Goal: Task Accomplishment & Management: Complete application form

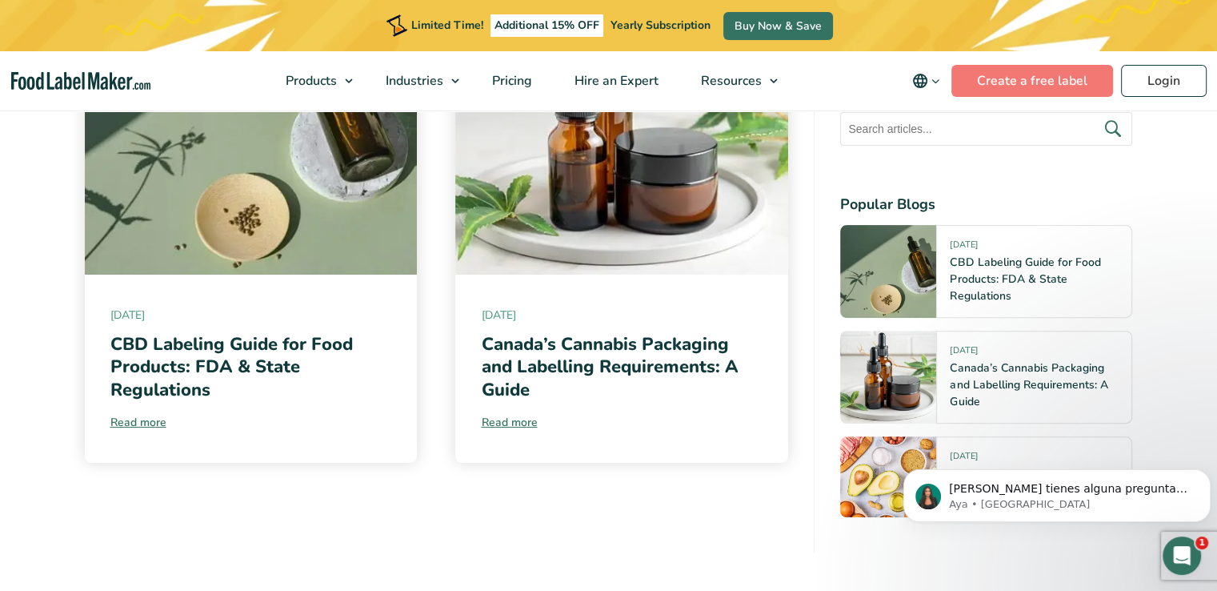
scroll to position [7098, 0]
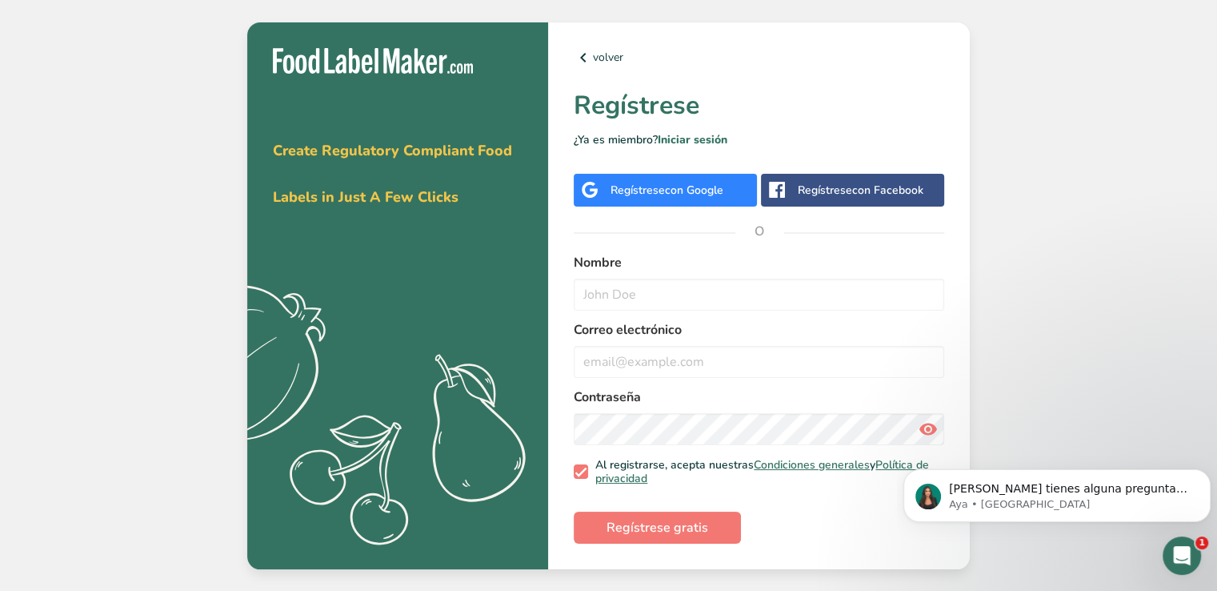
click at [636, 320] on label "Correo electrónico" at bounding box center [759, 329] width 371 height 19
click at [637, 312] on form "Nombre Correo electrónico Contraseña Al registrarse, acepta nuestras Condicione…" at bounding box center [759, 398] width 371 height 290
click at [637, 302] on input "text" at bounding box center [759, 294] width 371 height 32
type input "n"
type input "a"
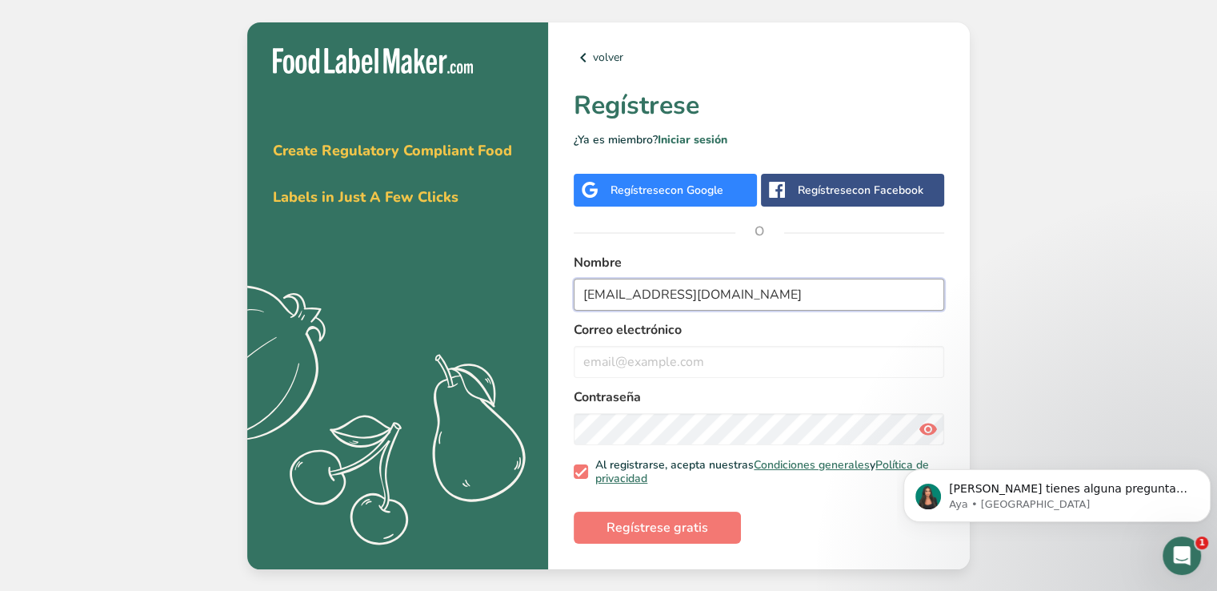
type input "duckidatas@hotmail.com"
click at [637, 305] on input "duckidatas@hotmail.com" at bounding box center [759, 294] width 371 height 32
click at [635, 363] on input "email" at bounding box center [759, 362] width 371 height 32
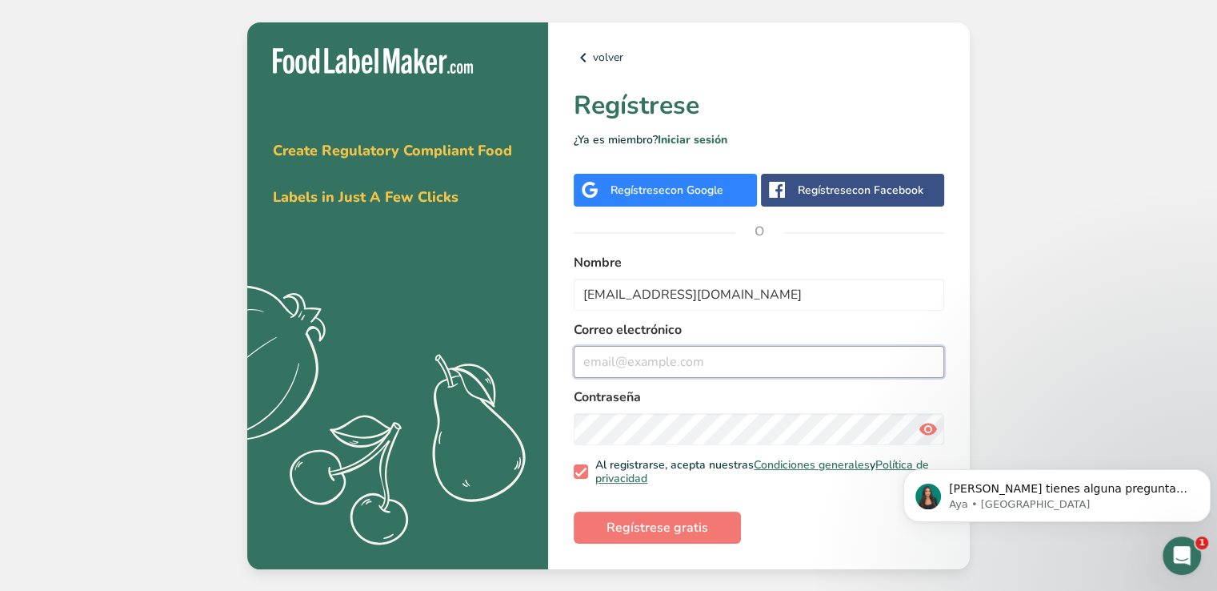
paste input "duckidatas@hotmail.com"
type input "duckidatas@hotmail.com"
click at [684, 292] on input "duckidatas@hotmail.com" at bounding box center [759, 294] width 371 height 32
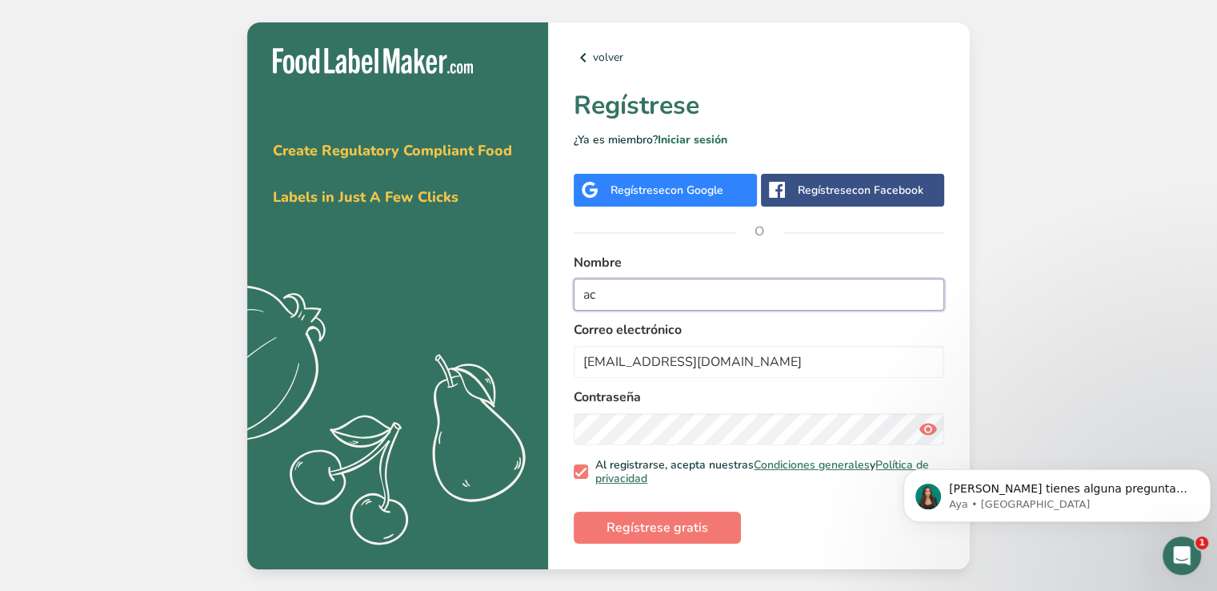
type input "a"
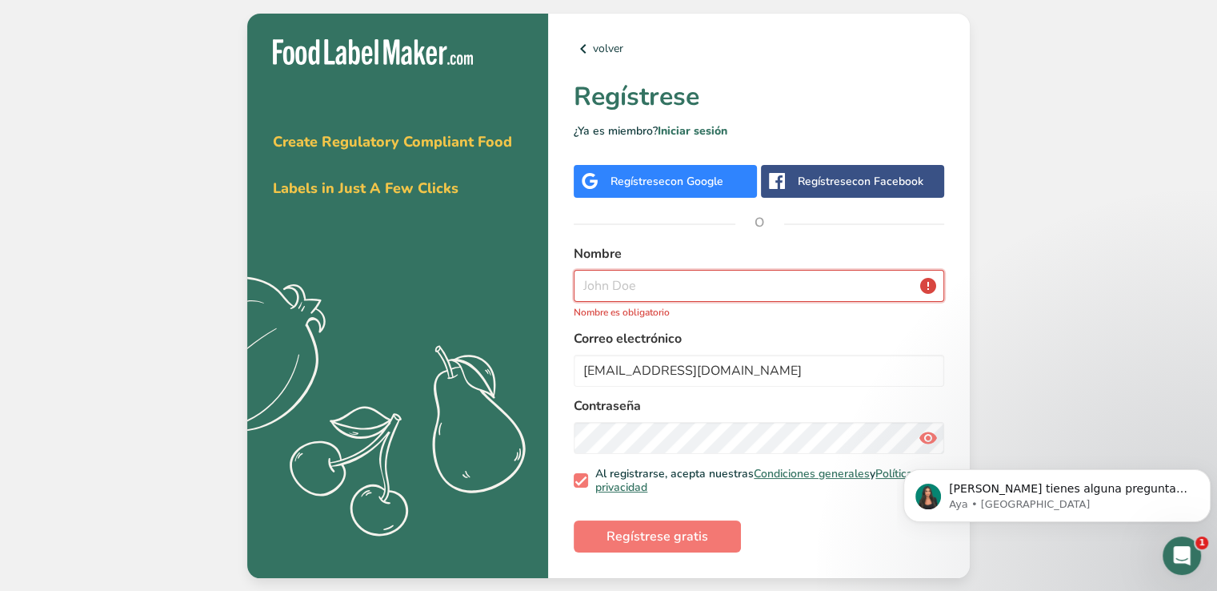
type input "a"
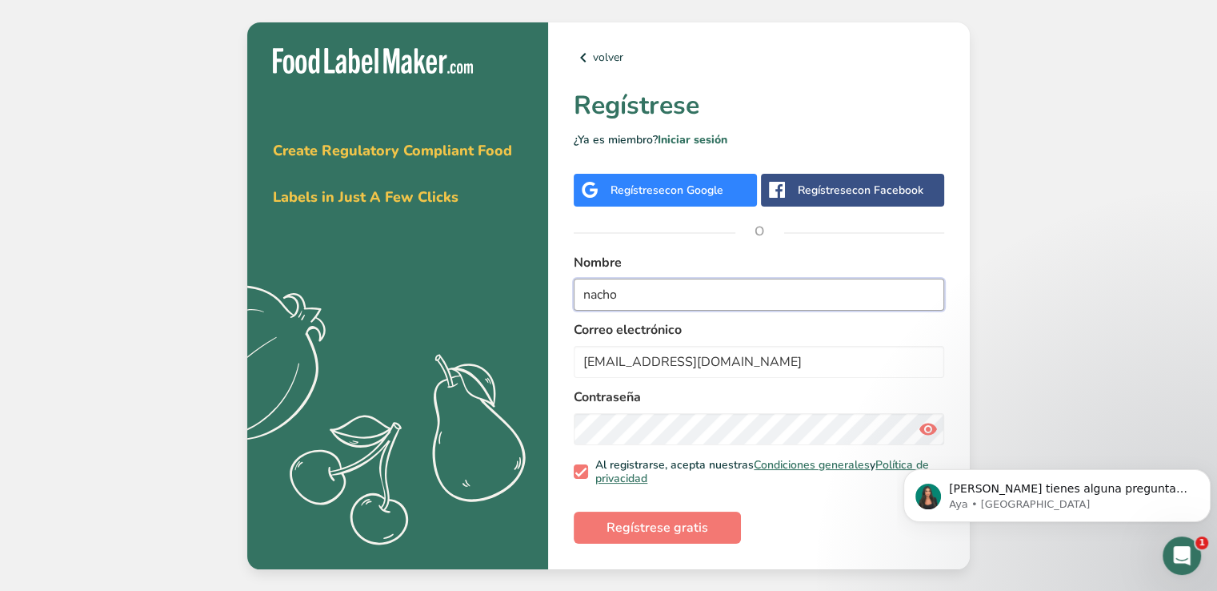
type input "nacho"
click at [679, 524] on span "Regístrese gratis" at bounding box center [658, 527] width 102 height 19
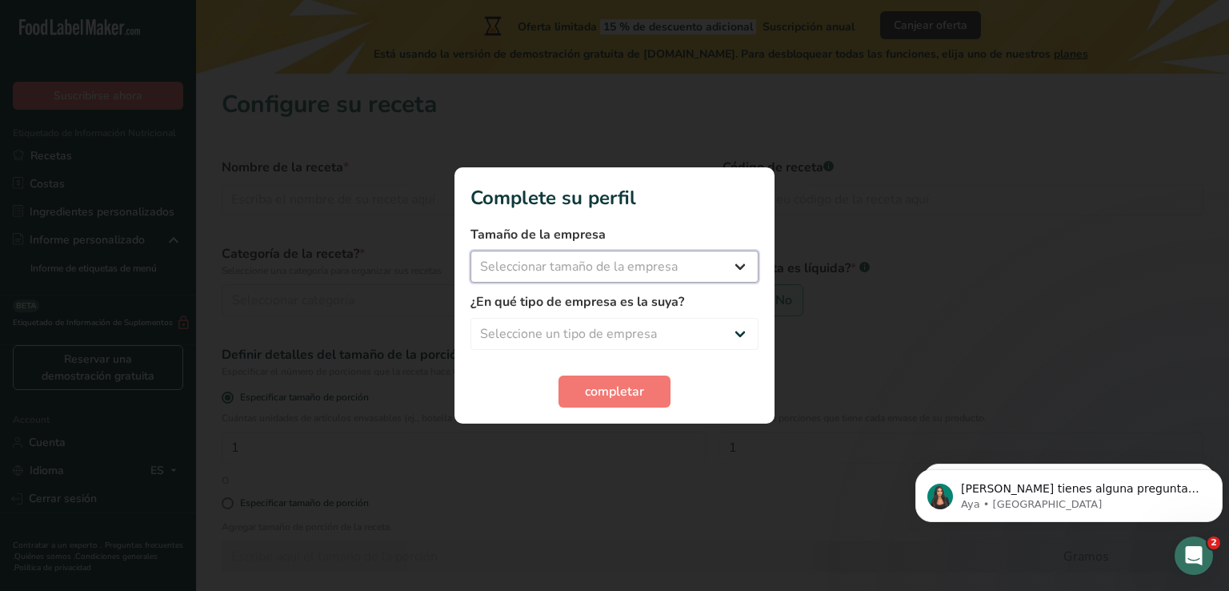
click at [669, 274] on select "Seleccionar tamaño de la empresa Menos de 10 empleados De 10 a 50 empleados De …" at bounding box center [615, 266] width 288 height 32
select select "1"
click at [471, 250] on select "Seleccionar tamaño de la empresa Menos de 10 empleados De 10 a 50 empleados De …" at bounding box center [615, 266] width 288 height 32
click at [623, 334] on select "Seleccione un tipo de empresa Fabricante de alimentos envasados Restaurante y c…" at bounding box center [615, 334] width 288 height 32
select select "1"
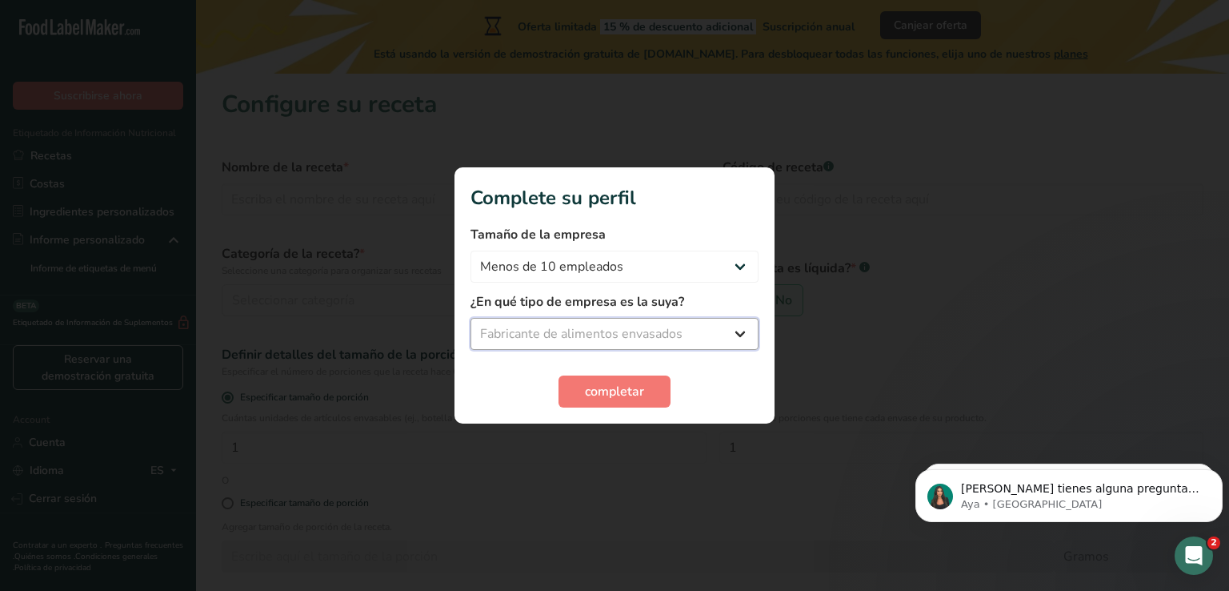
click at [471, 318] on select "Seleccione un tipo de empresa Fabricante de alimentos envasados Restaurante y c…" at bounding box center [615, 334] width 288 height 32
click at [596, 384] on span "completar" at bounding box center [614, 391] width 59 height 19
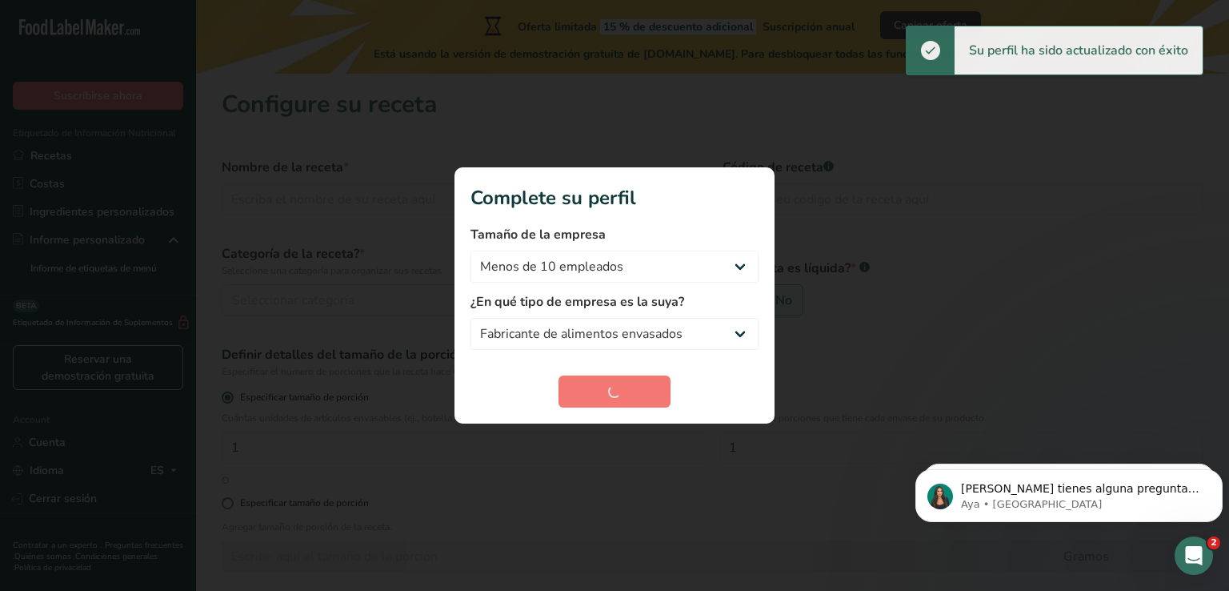
click at [536, 100] on div at bounding box center [614, 295] width 1229 height 591
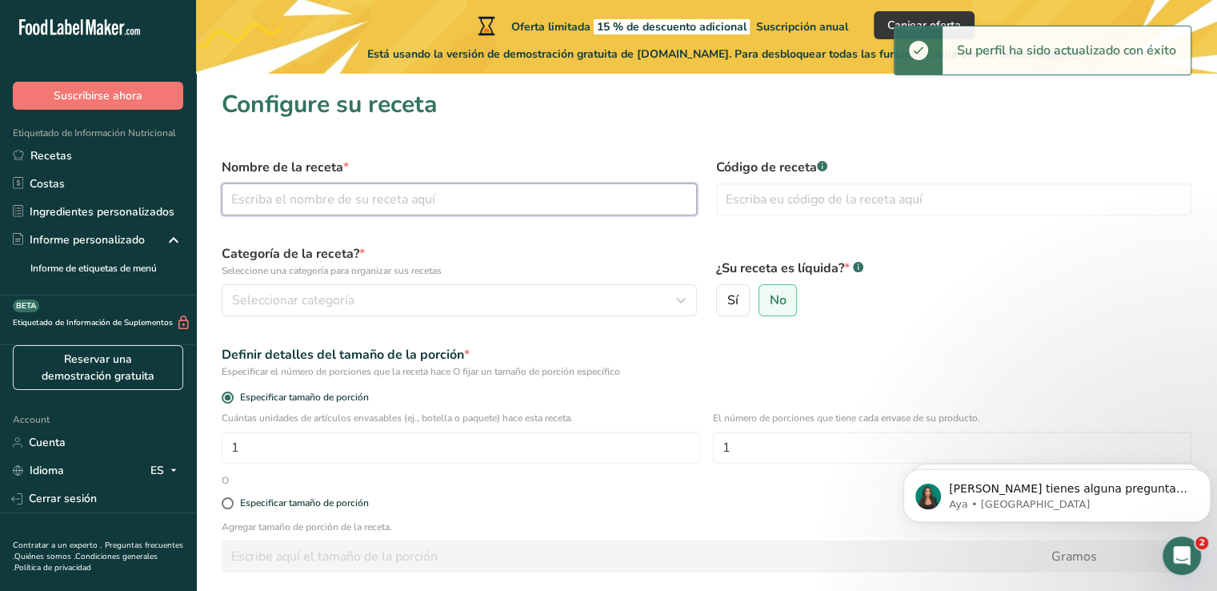
click at [432, 210] on input "text" at bounding box center [459, 199] width 475 height 32
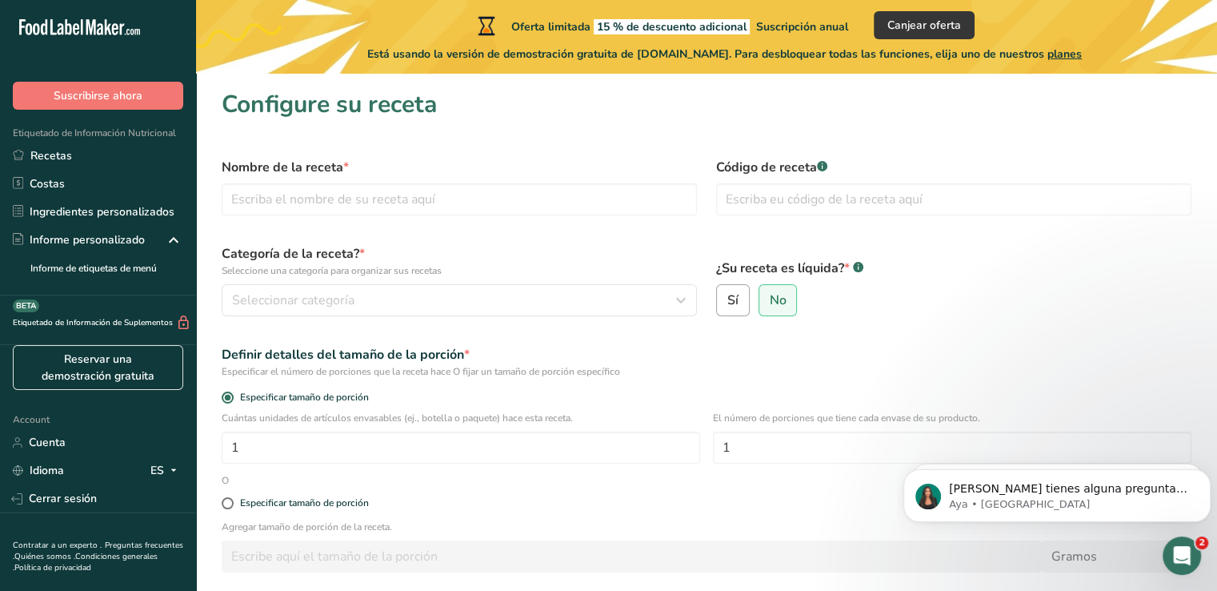
click at [748, 294] on label "Sí" at bounding box center [733, 300] width 34 height 32
click at [727, 295] on input "Sí" at bounding box center [722, 300] width 10 height 10
radio input "true"
radio input "false"
select select "22"
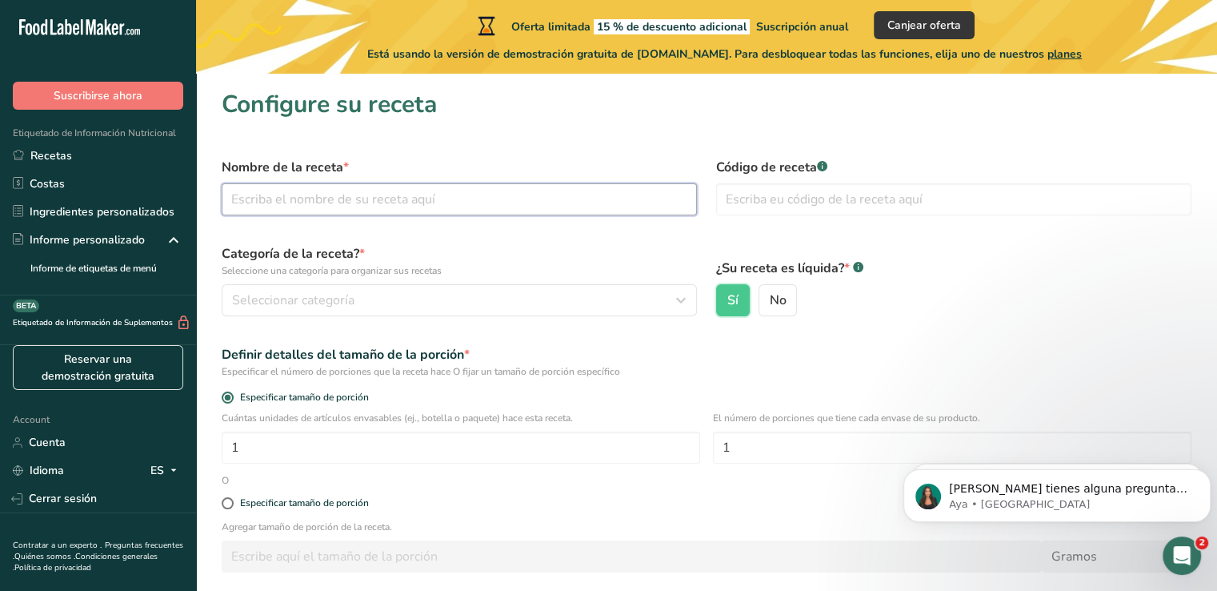
click at [611, 203] on input "text" at bounding box center [459, 199] width 475 height 32
click at [775, 302] on span "No" at bounding box center [777, 300] width 17 height 16
click at [770, 302] on input "No" at bounding box center [764, 300] width 10 height 10
radio input "true"
radio input "false"
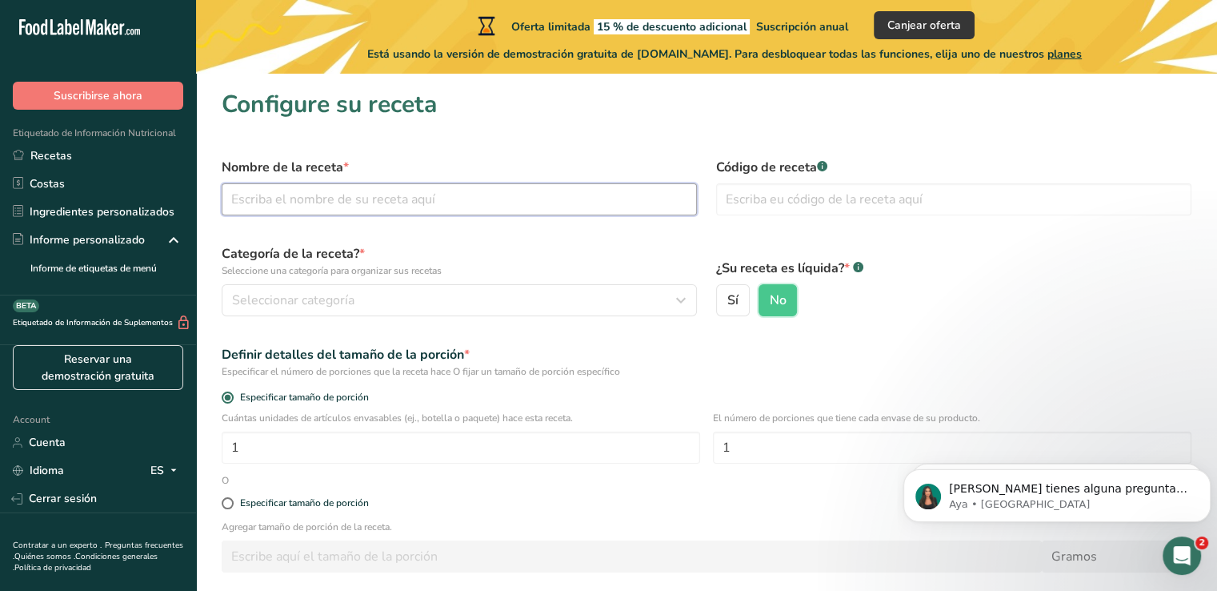
click at [579, 206] on input "text" at bounding box center [459, 199] width 475 height 32
type input "Shilajit"
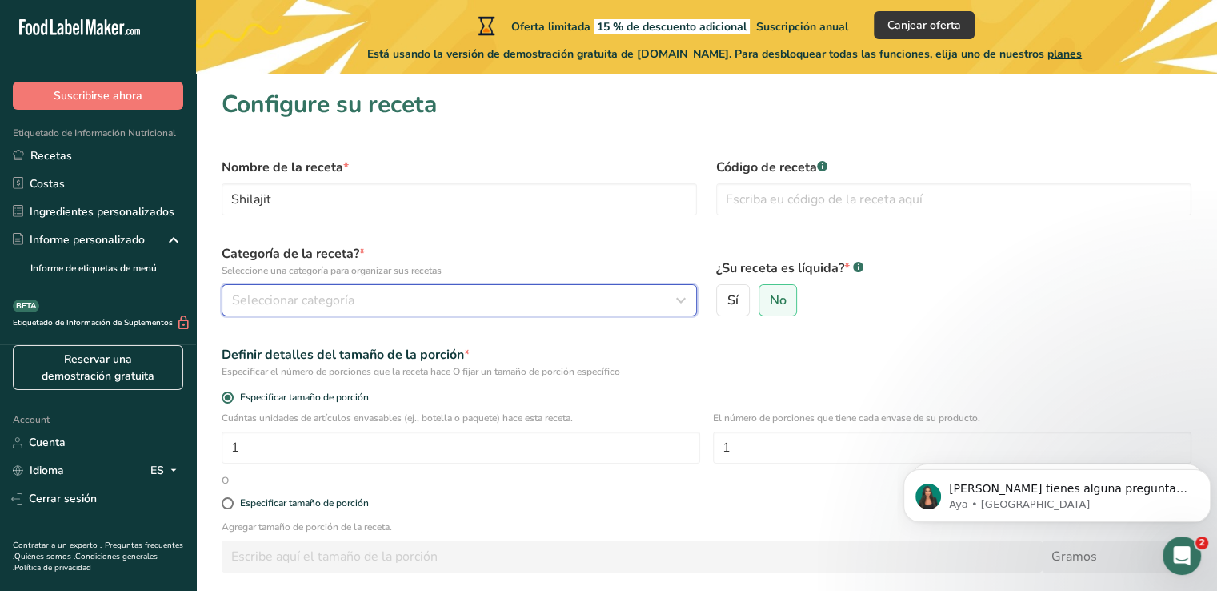
click at [544, 289] on button "Seleccionar categoría" at bounding box center [459, 300] width 475 height 32
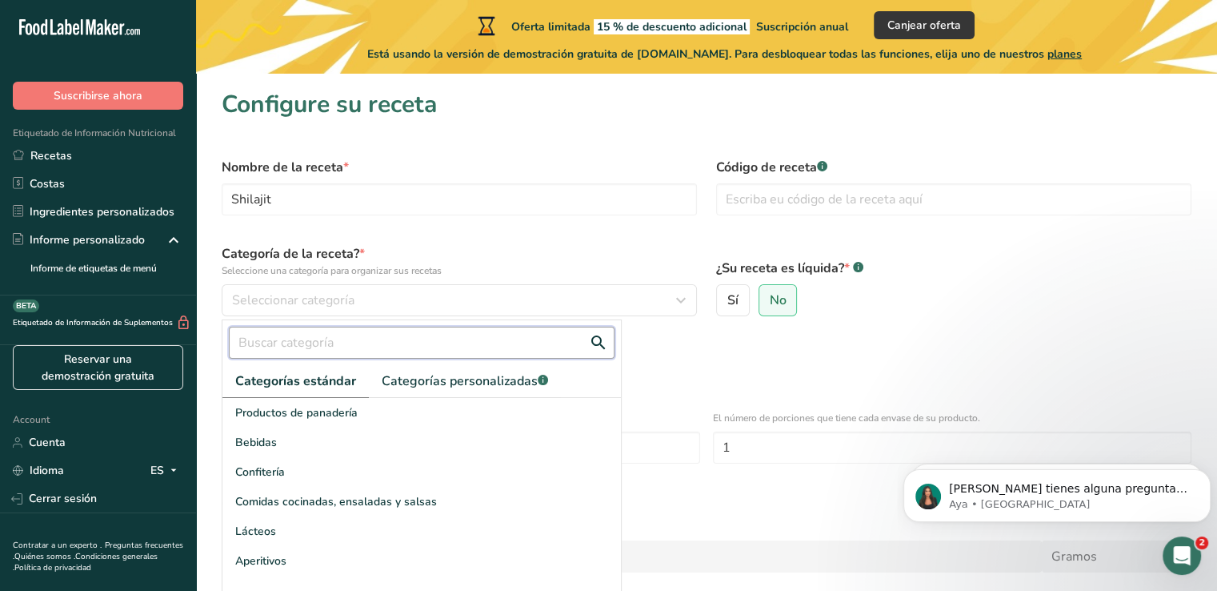
click at [498, 341] on input "text" at bounding box center [422, 342] width 386 height 32
type input "e"
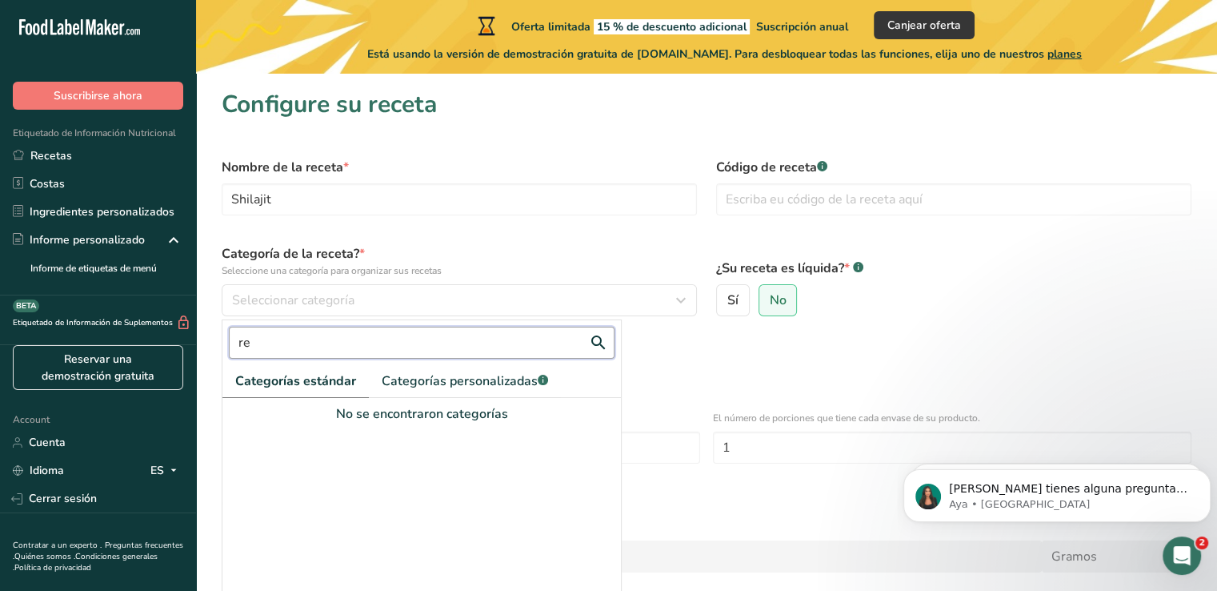
type input "r"
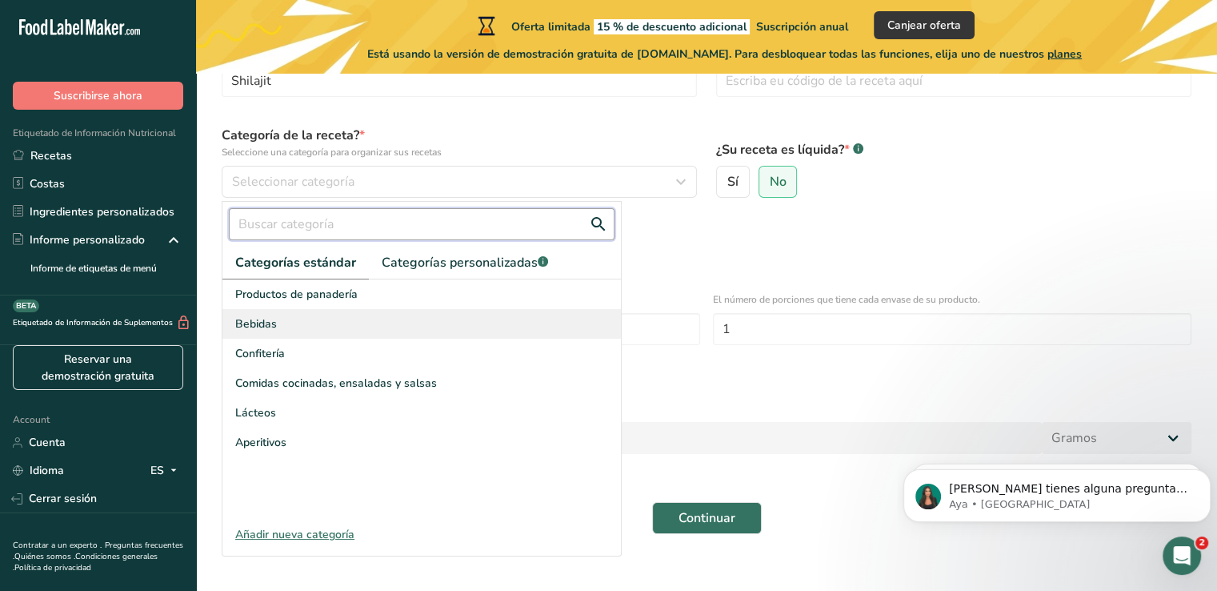
scroll to position [130, 0]
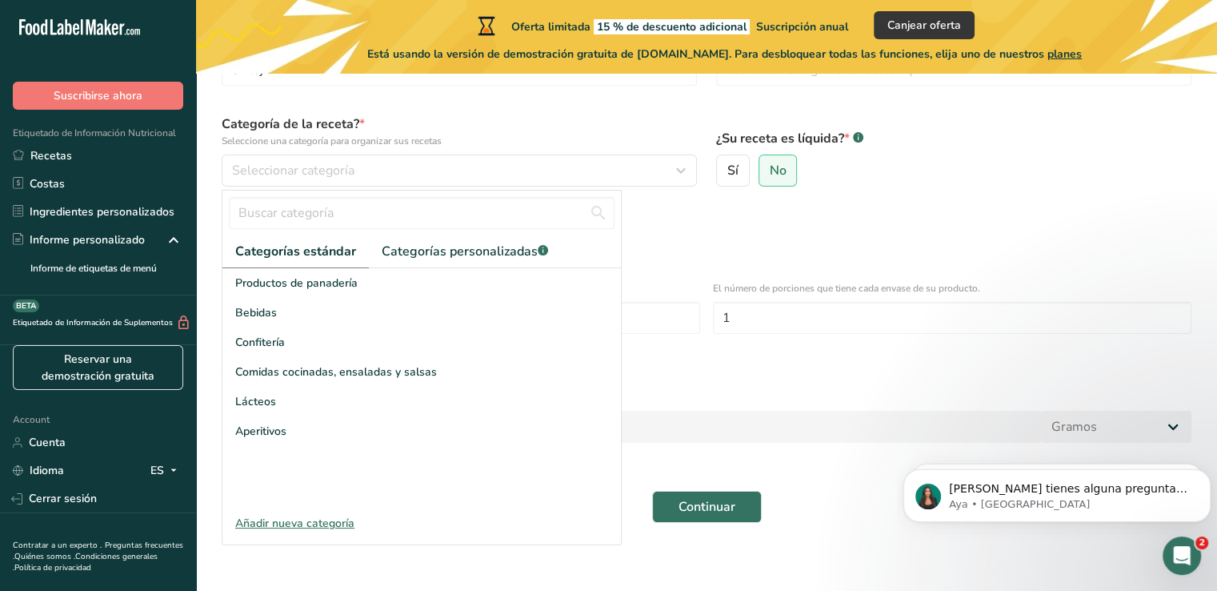
click at [337, 510] on div "Categorías estándar Categorías personalizadas .a-a{fill:#347362;}.b-a{fill:#fff…" at bounding box center [421, 360] width 399 height 341
click at [421, 251] on span "Categorías personalizadas .a-a{fill:#347362;}.b-a{fill:#fff;}" at bounding box center [465, 251] width 166 height 19
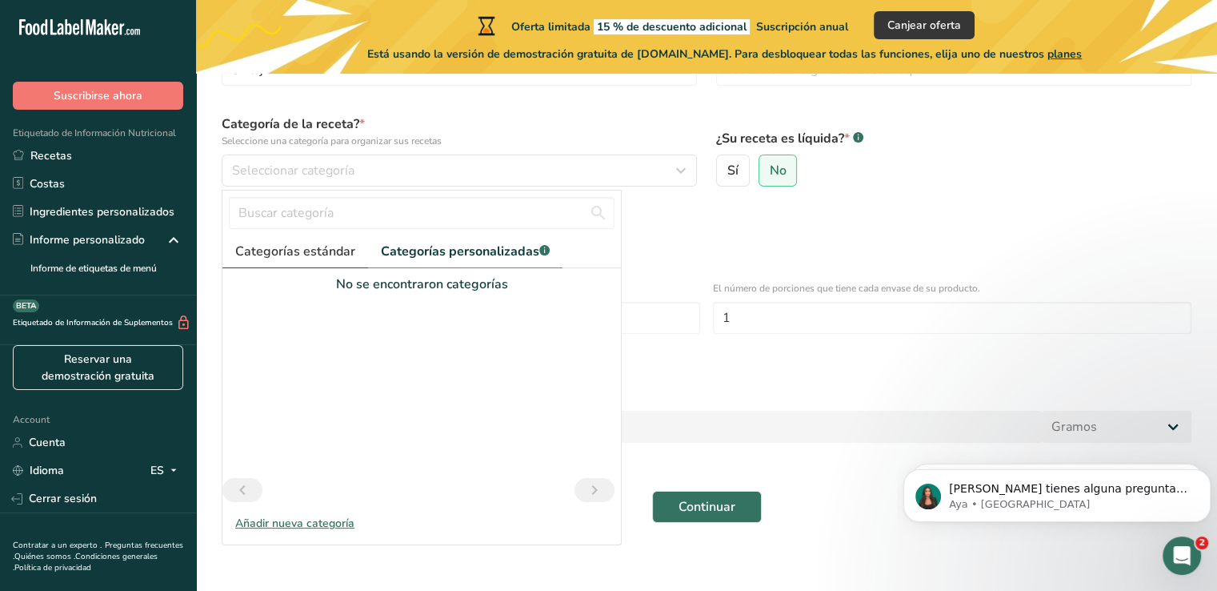
click at [305, 262] on link "Categorías estándar" at bounding box center [295, 251] width 146 height 33
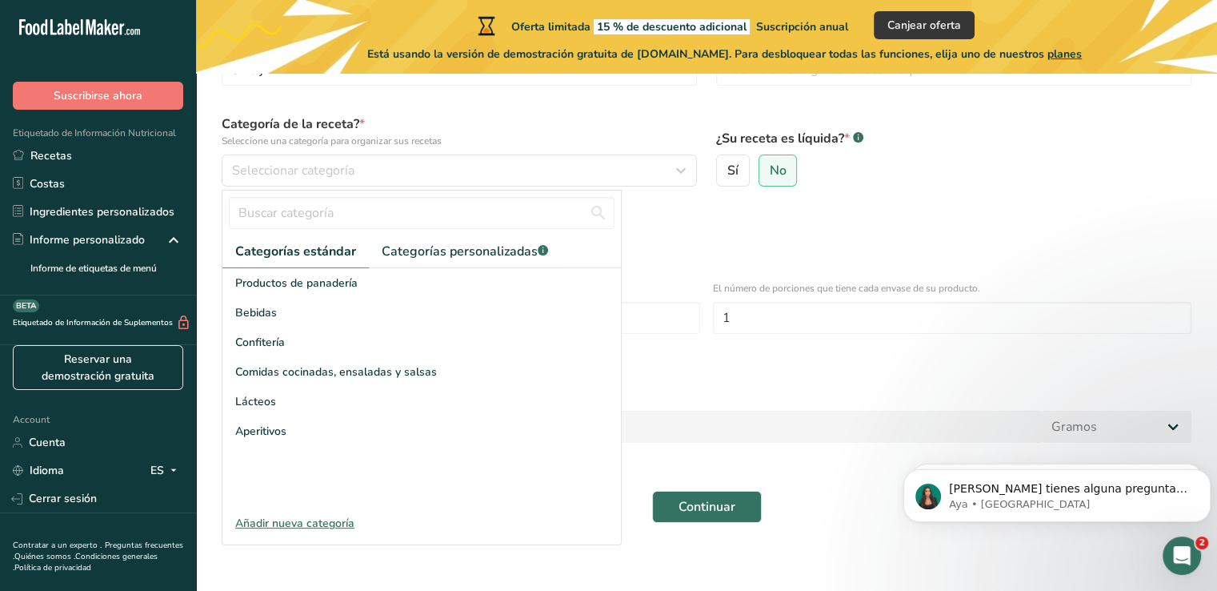
click at [279, 532] on div "Categorías estándar Categorías personalizadas .a-a{fill:#347362;}.b-a{fill:#fff…" at bounding box center [422, 367] width 400 height 355
click at [279, 529] on div "Añadir nueva categoría" at bounding box center [421, 523] width 399 height 17
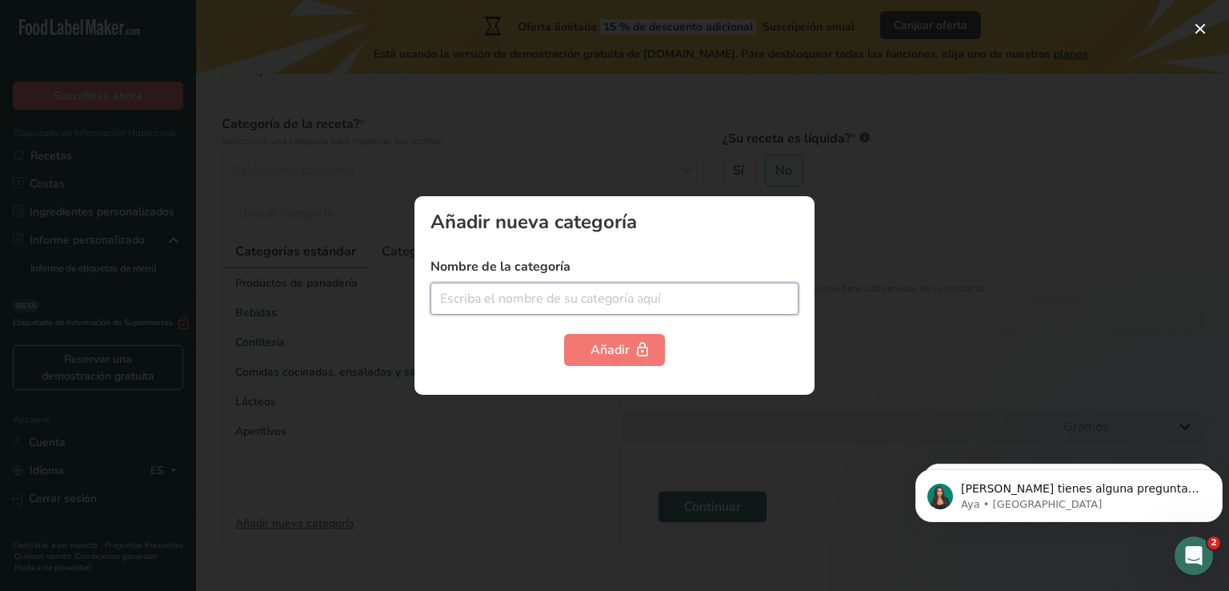
click at [522, 282] on input "text" at bounding box center [615, 298] width 368 height 32
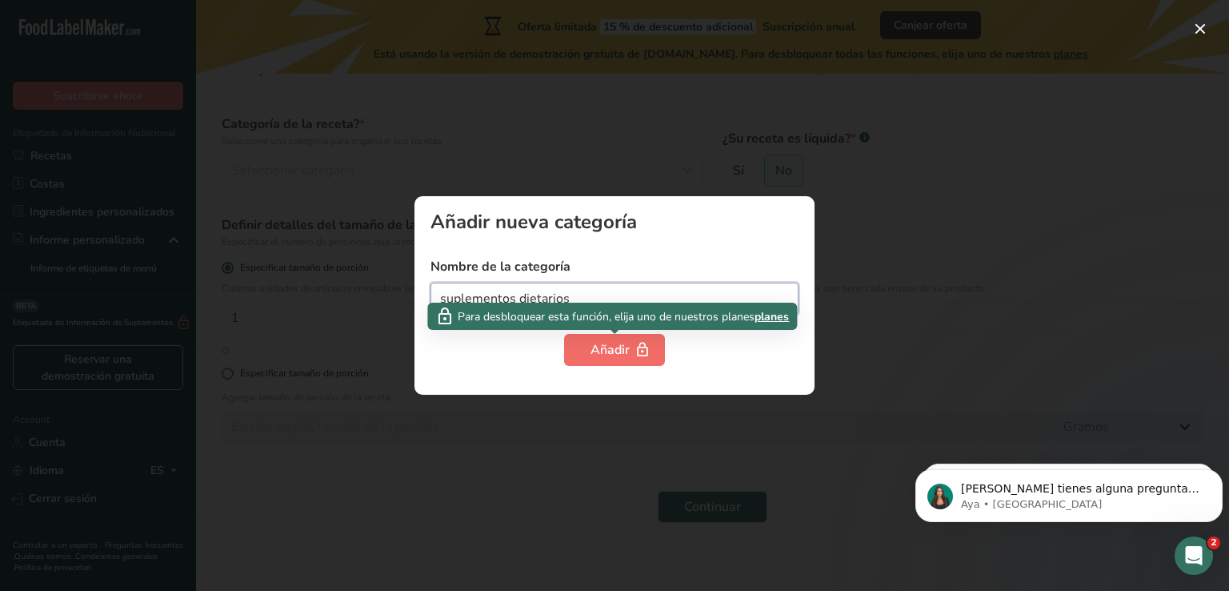
type input "suplementos dietarios"
click at [593, 355] on div "Añadir" at bounding box center [615, 349] width 48 height 19
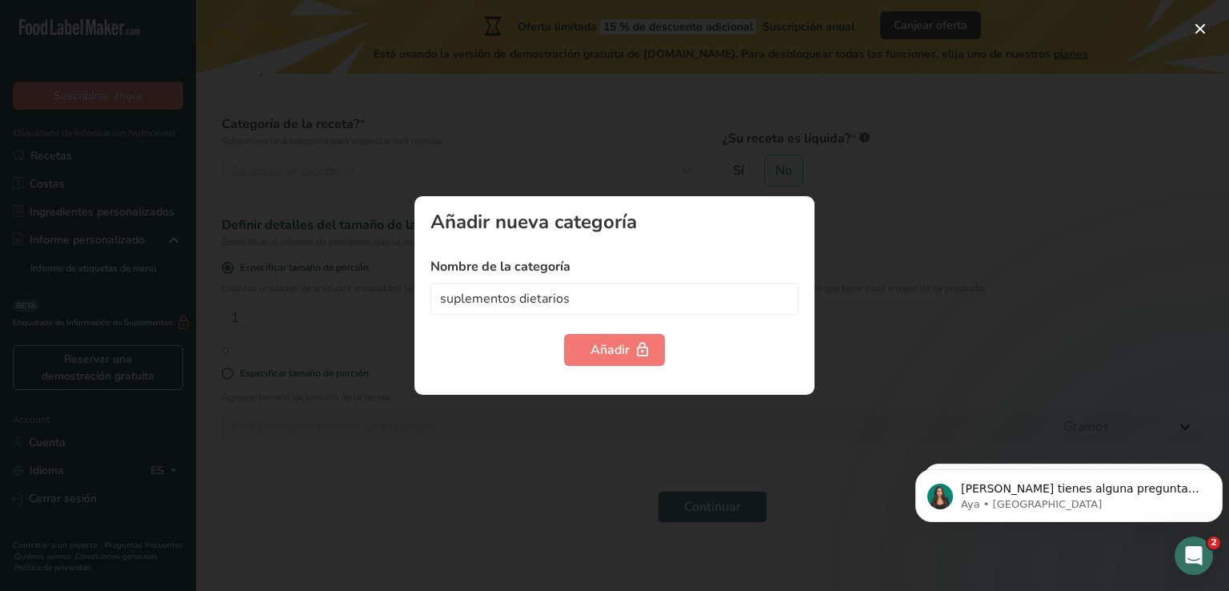
click at [903, 201] on div at bounding box center [614, 295] width 1229 height 591
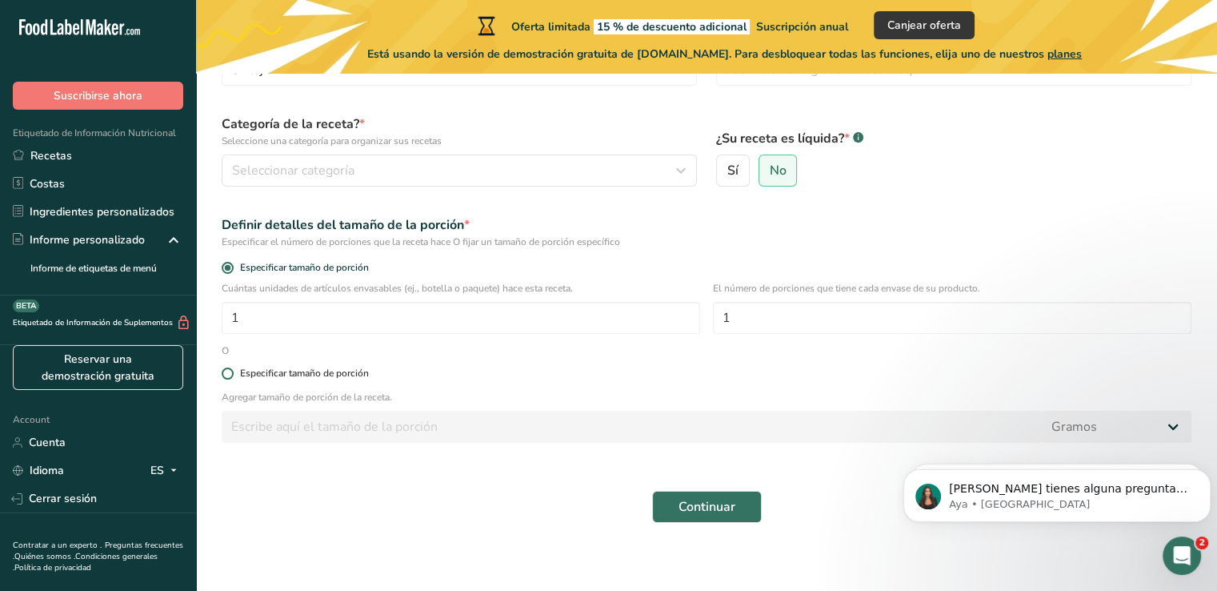
scroll to position [158, 0]
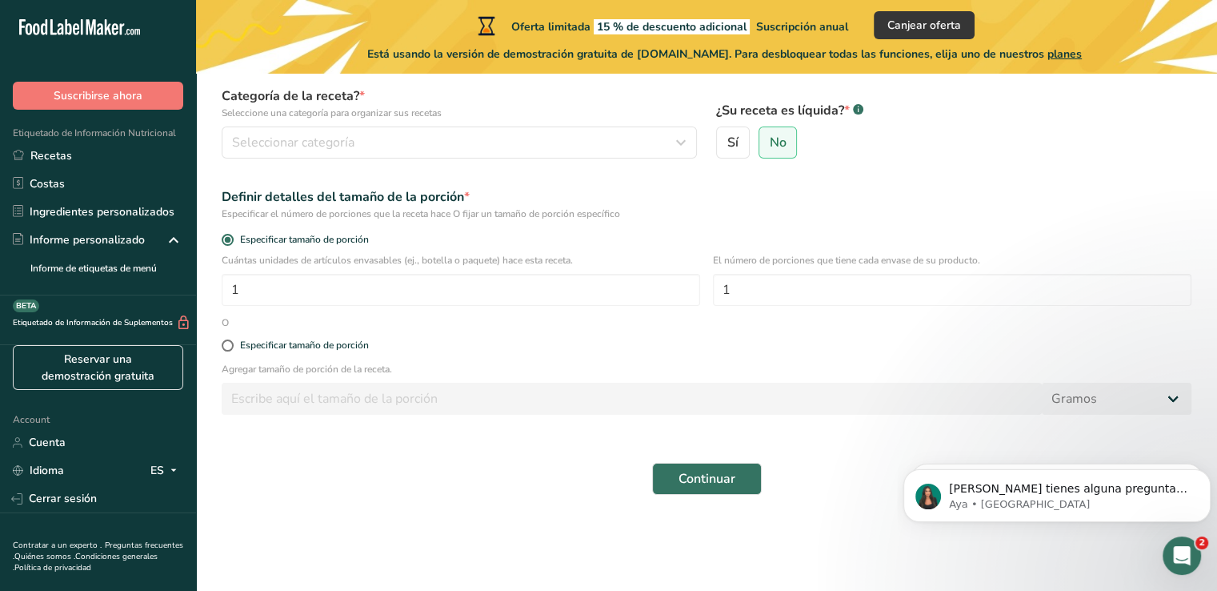
click at [341, 359] on div "Especificar tamaño de porción" at bounding box center [706, 346] width 989 height 32
click at [341, 352] on div "Especificar tamaño de porción" at bounding box center [706, 346] width 989 height 32
click at [342, 341] on div "Especificar tamaño de porción" at bounding box center [304, 345] width 129 height 12
click at [232, 341] on input "Especificar tamaño de porción" at bounding box center [227, 345] width 10 height 10
radio input "true"
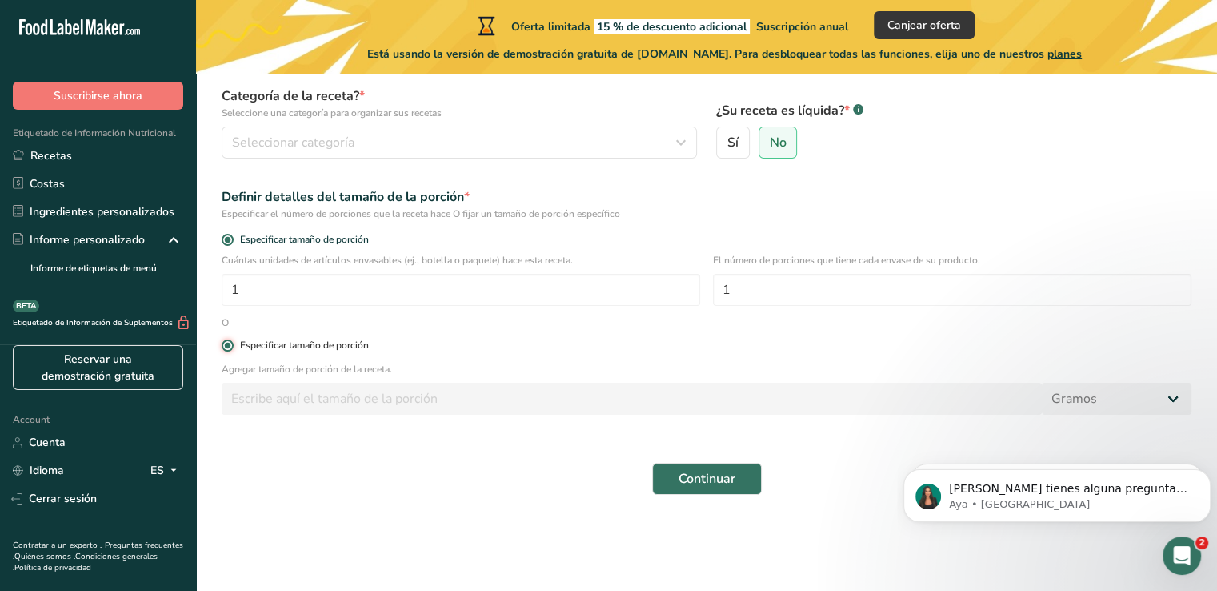
radio input "false"
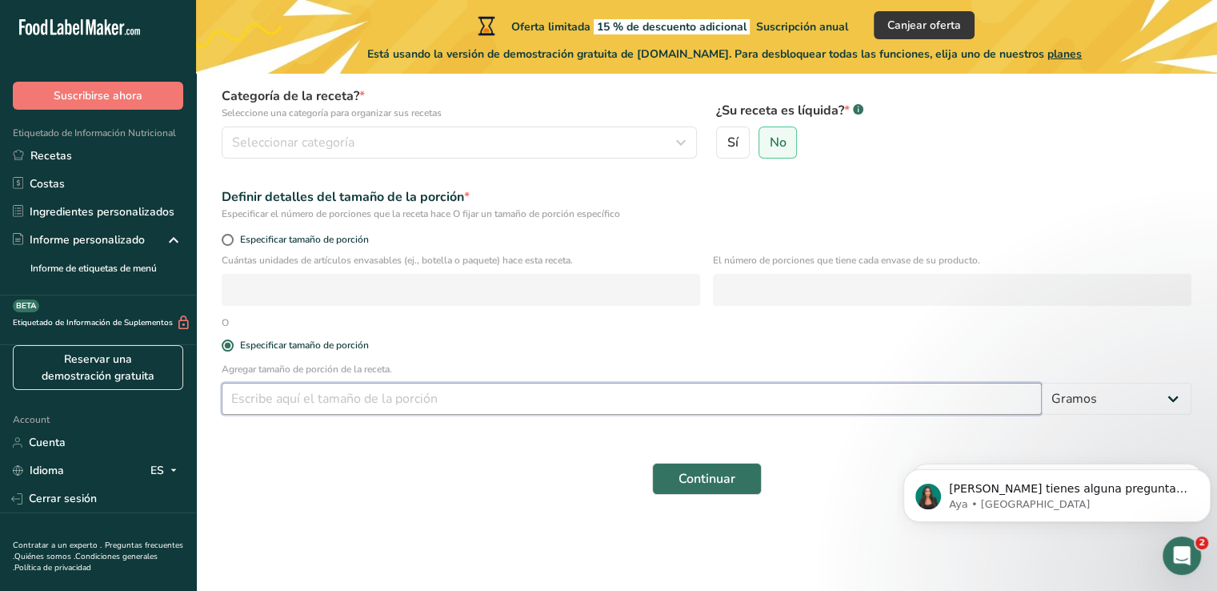
click at [333, 395] on input "number" at bounding box center [632, 399] width 820 height 32
type input "25"
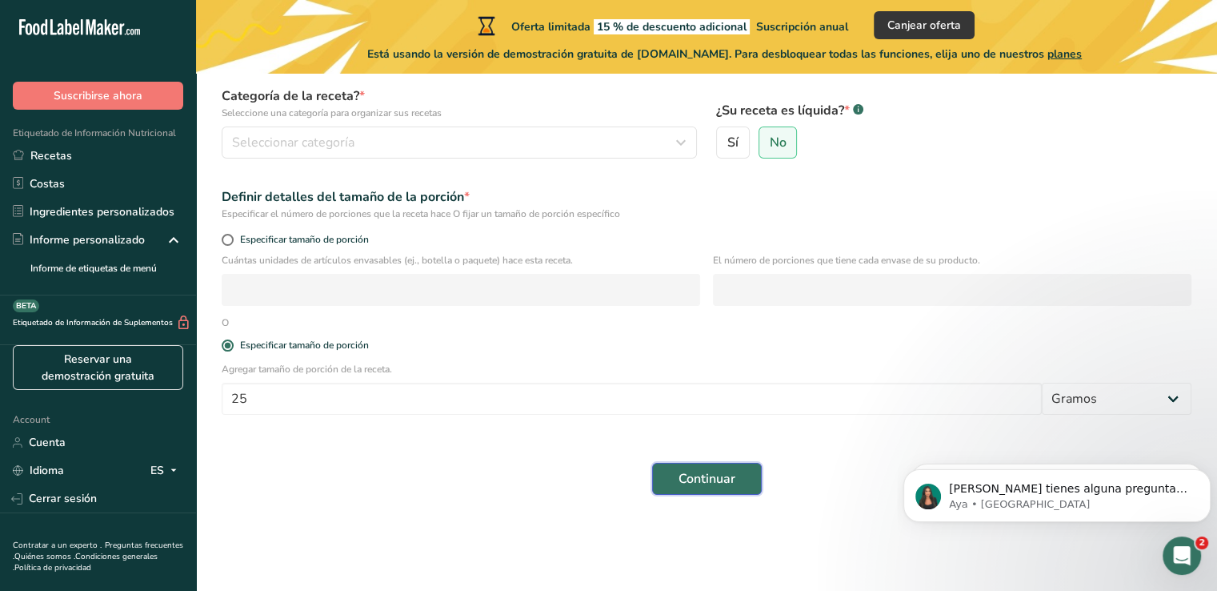
click at [668, 480] on button "Continuar" at bounding box center [707, 479] width 110 height 32
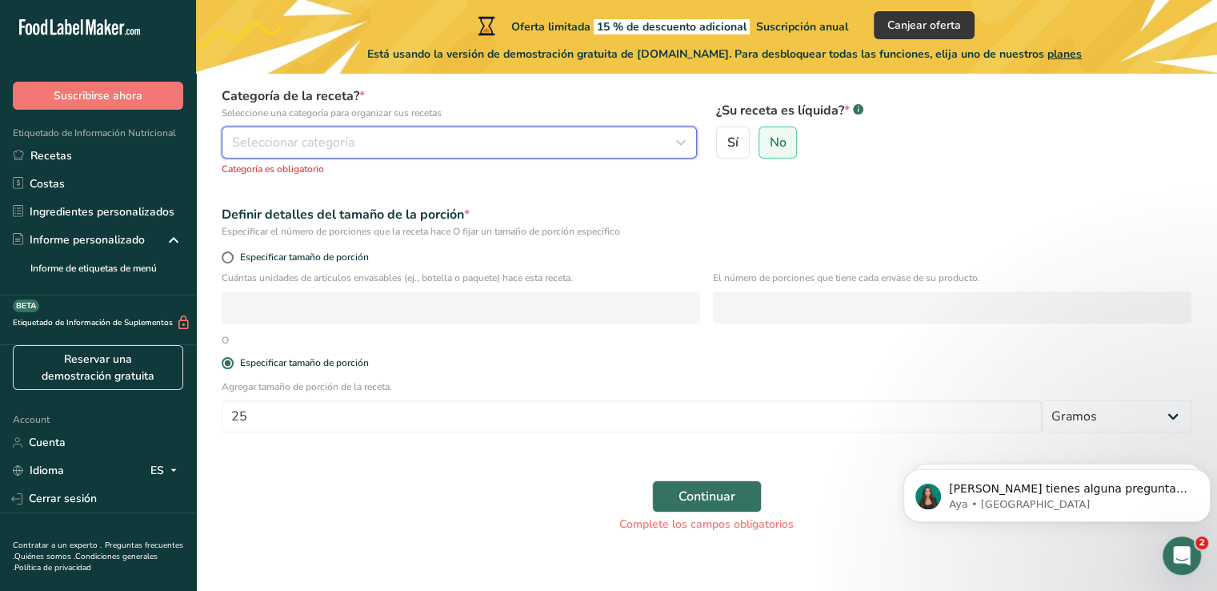
click at [449, 146] on div "Seleccionar categoría" at bounding box center [454, 142] width 445 height 19
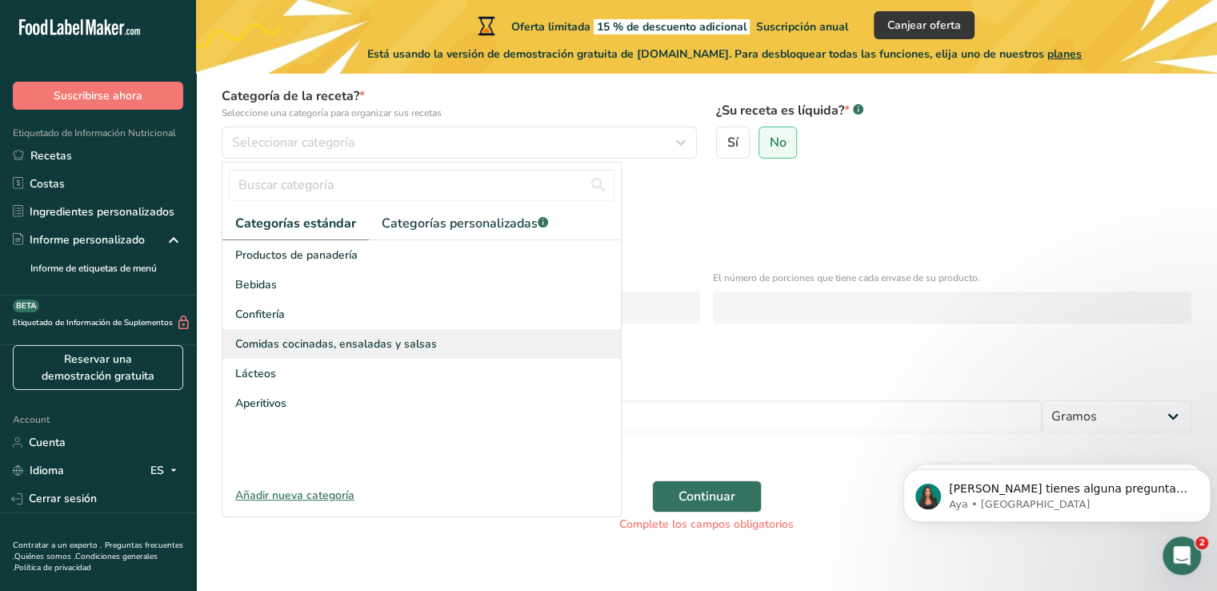
click at [293, 346] on span "Comidas cocinadas, ensaladas y salsas" at bounding box center [336, 343] width 202 height 17
